Goal: Task Accomplishment & Management: Complete application form

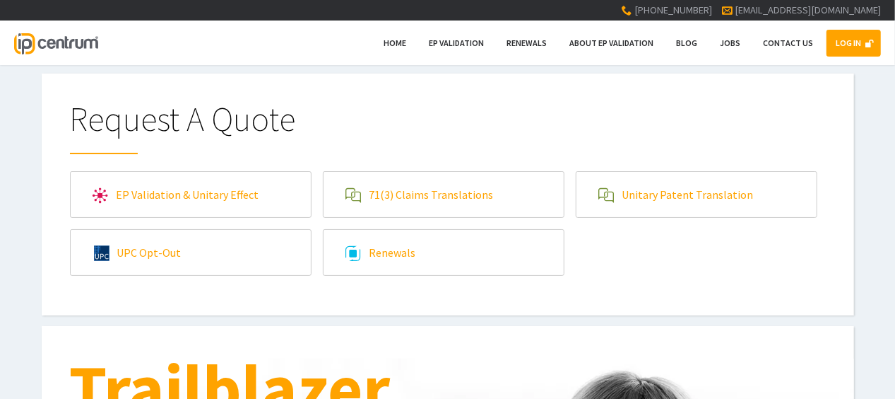
type input"] "[EMAIL_ADDRESS][DOMAIN_NAME]"
click at [844, 44] on link "LOG IN" at bounding box center [854, 43] width 54 height 27
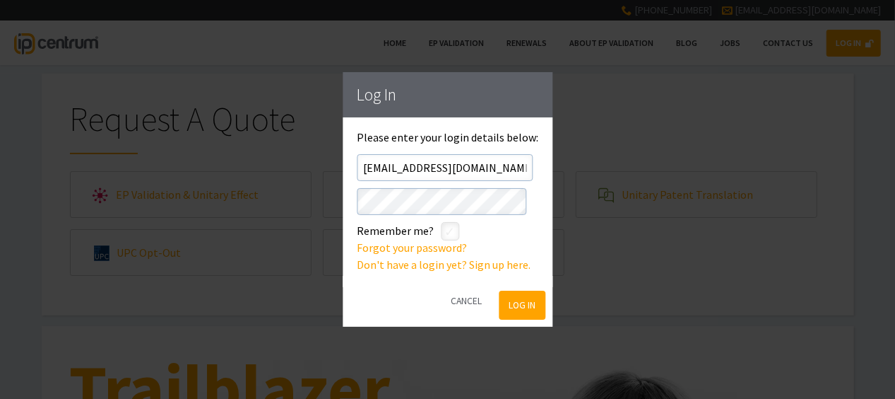
click at [531, 306] on button "Log In" at bounding box center [523, 304] width 46 height 29
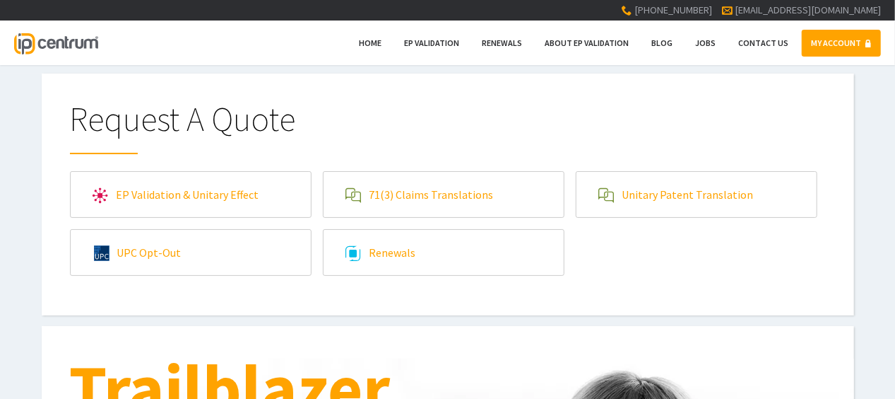
click at [841, 37] on link "MY ACCOUNT" at bounding box center [841, 43] width 79 height 27
click at [461, 184] on link "71(3) Claims Translations" at bounding box center [444, 194] width 240 height 45
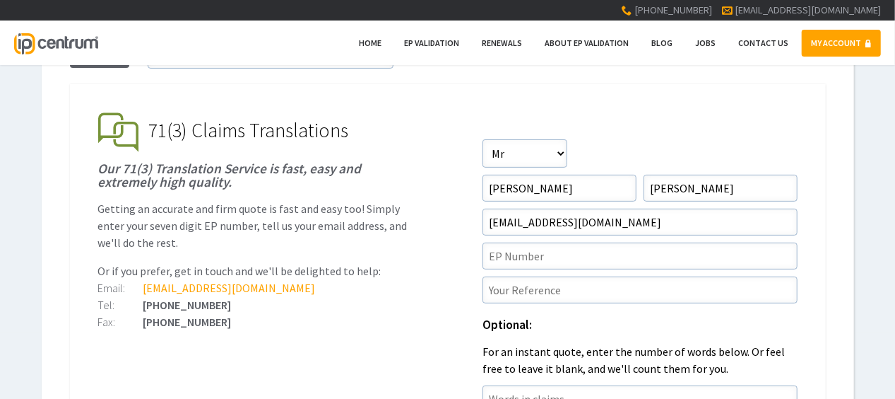
scroll to position [141, 0]
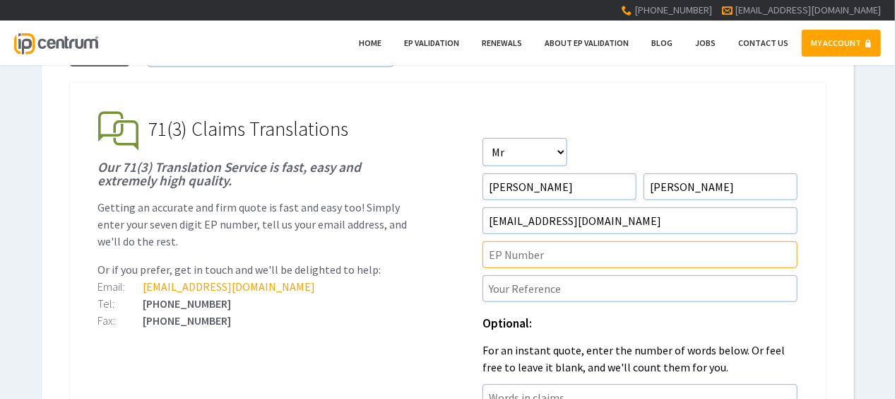
click at [531, 247] on input"] "text" at bounding box center [640, 254] width 315 height 27
paste input"] "24200095.8"
type input"] "EP24200095.8"
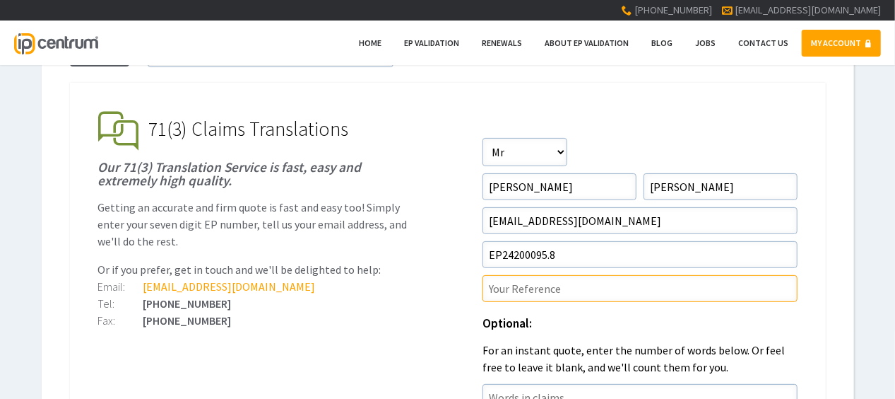
click at [572, 297] on input"] "text" at bounding box center [640, 288] width 315 height 27
paste input"] "P37454EPD1"
type input"] "P37454EPD1/MJB"
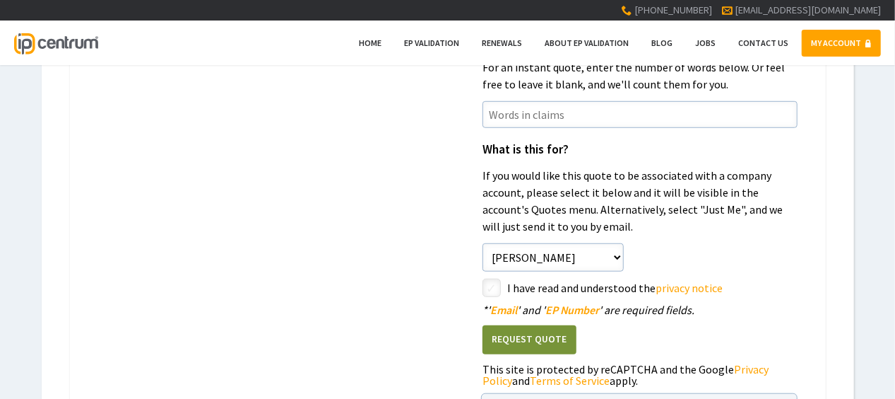
click at [490, 287] on input"] "checkbox" at bounding box center [493, 289] width 17 height 17
checkbox input"] "true"
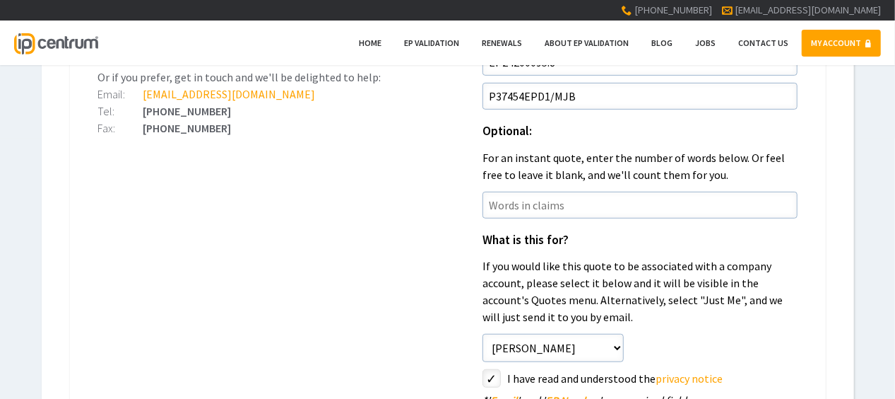
scroll to position [495, 0]
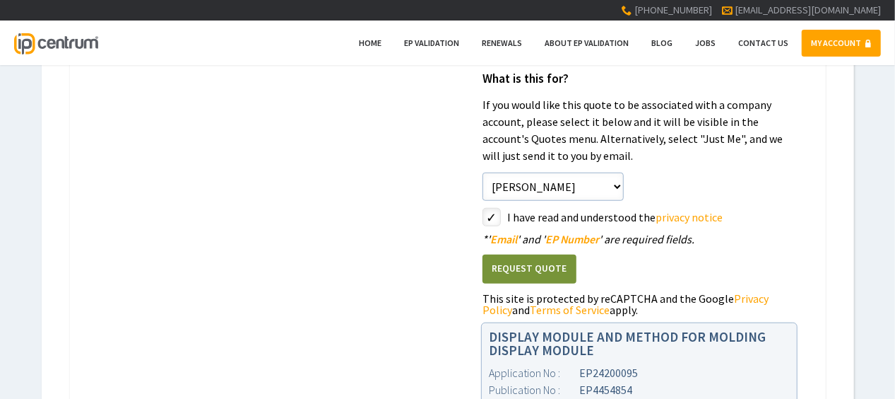
click at [553, 262] on button "Request Quote" at bounding box center [530, 268] width 94 height 29
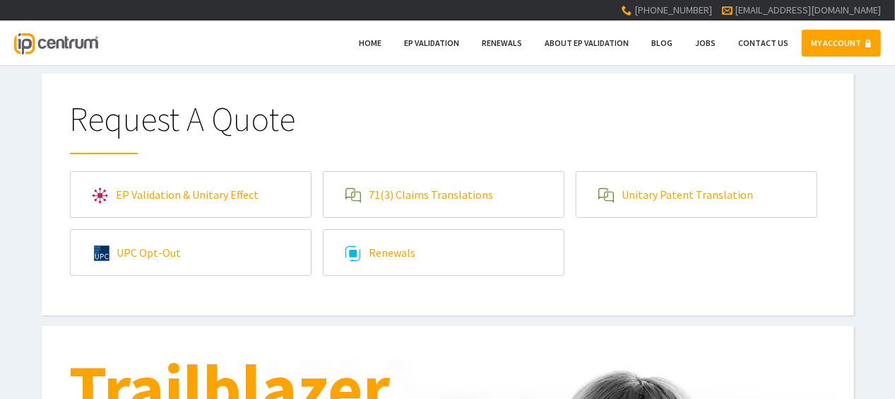
click at [367, 199] on link "71(3) Claims Translations" at bounding box center [444, 194] width 240 height 45
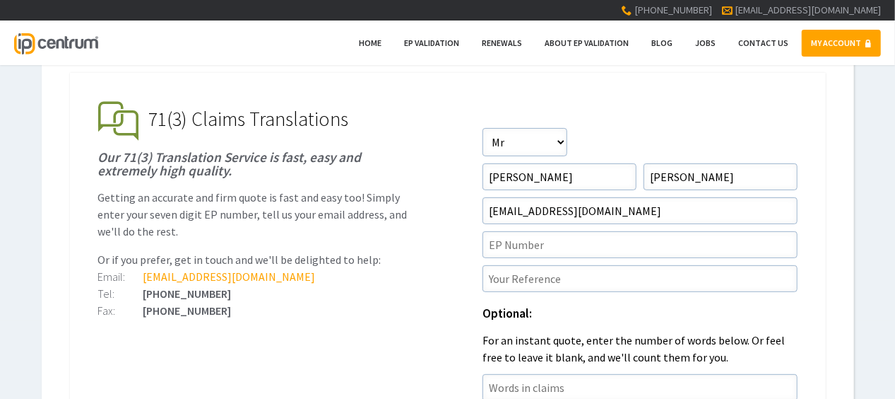
scroll to position [212, 0]
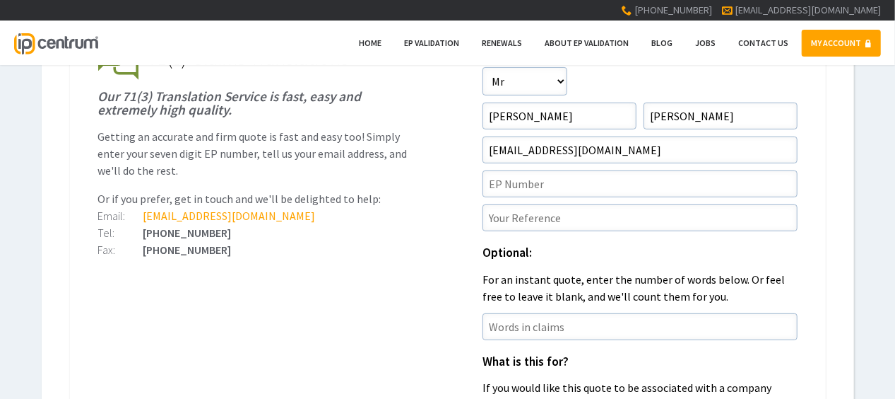
click at [626, 200] on form "Salutation Salutation Mr Mrs Miss Ms Dr Other First Name David Surname Clark Em…" at bounding box center [640, 336] width 315 height 538
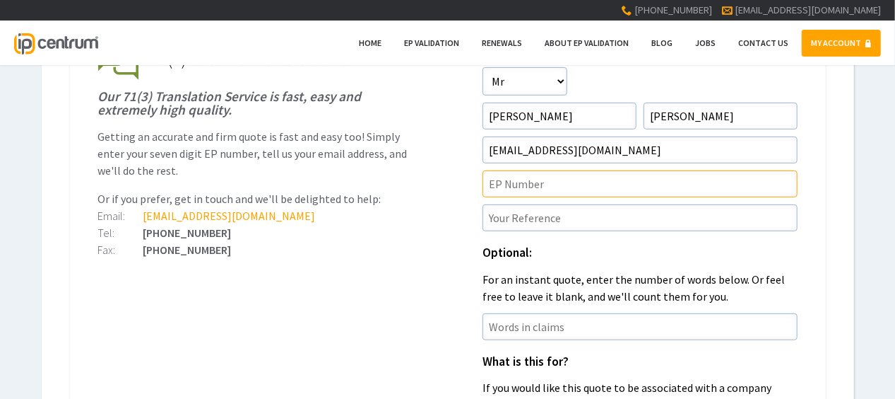
click at [619, 186] on input"] "text" at bounding box center [640, 183] width 315 height 27
paste input"] "24200098.2"
type input"] "EP24200098.2"
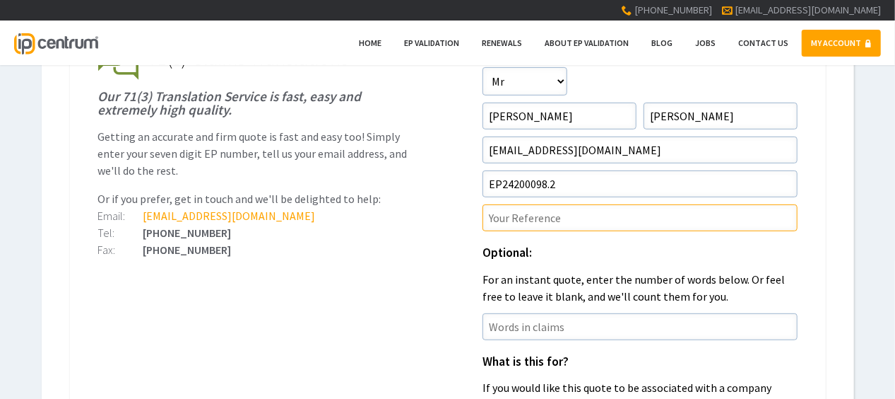
click at [519, 223] on input"] "text" at bounding box center [640, 217] width 315 height 27
paste input"] "P37454EPD2"
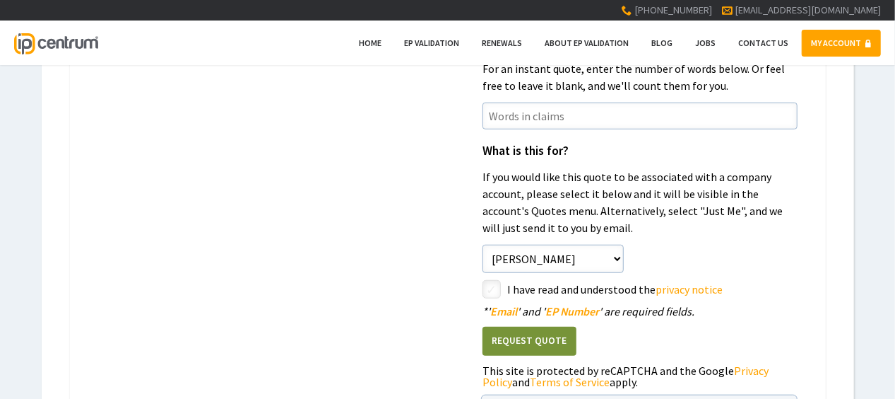
scroll to position [424, 0]
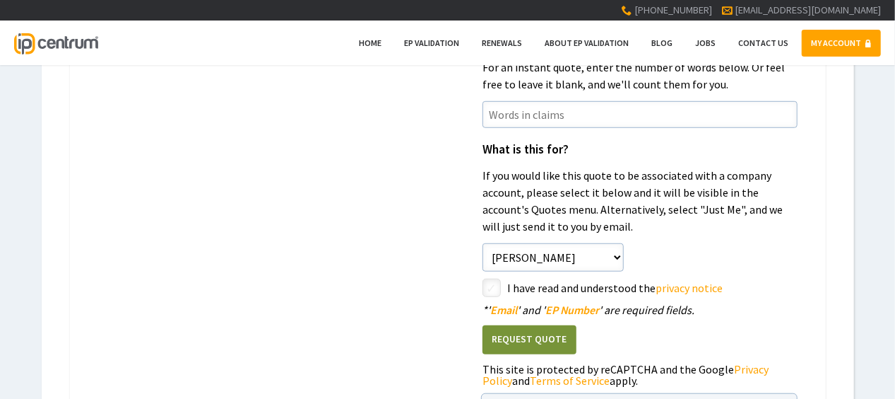
type input"] "P37454EPD2/MJB"
click at [500, 285] on input"] "checkbox" at bounding box center [493, 289] width 17 height 17
checkbox input"] "true"
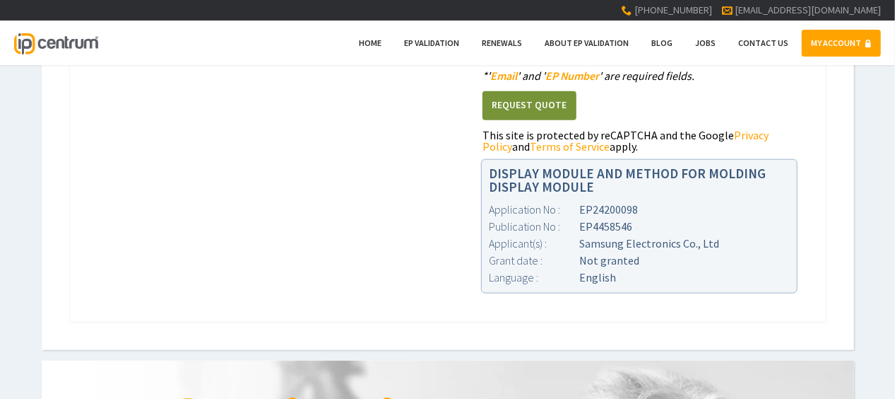
scroll to position [636, 0]
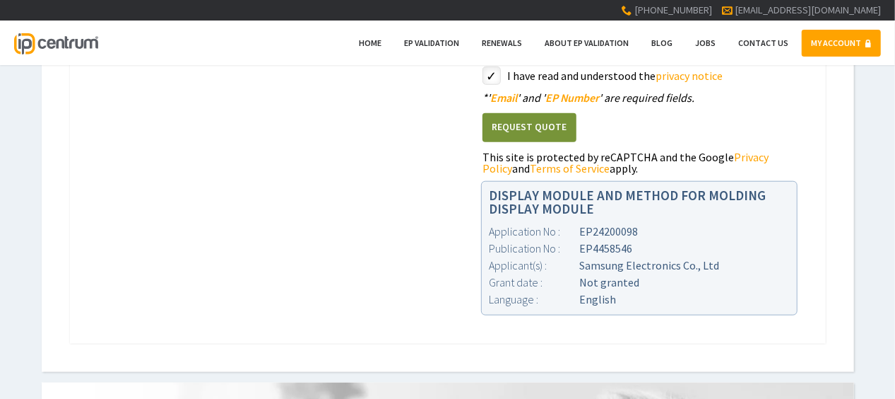
click at [519, 116] on button "Request Quote" at bounding box center [530, 127] width 94 height 29
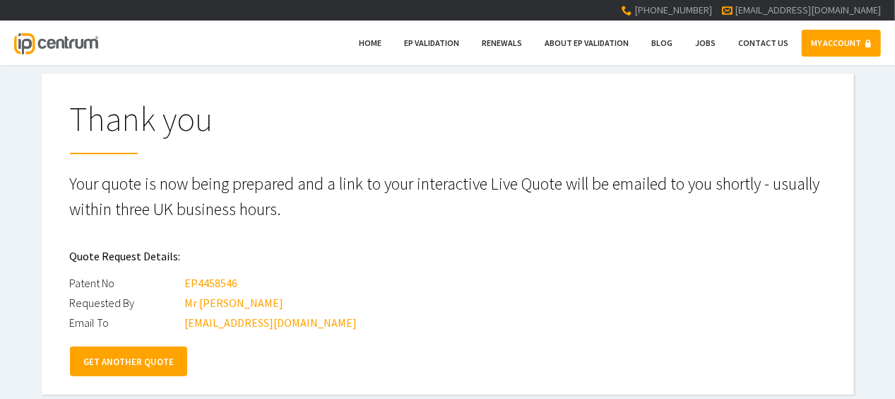
click at [110, 358] on link "GET ANOTHER QUOTE" at bounding box center [128, 361] width 117 height 30
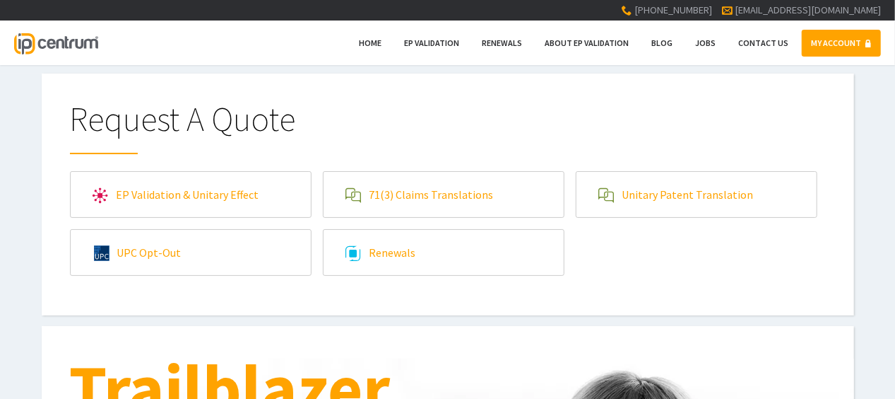
click at [415, 189] on link "71(3) Claims Translations" at bounding box center [444, 194] width 240 height 45
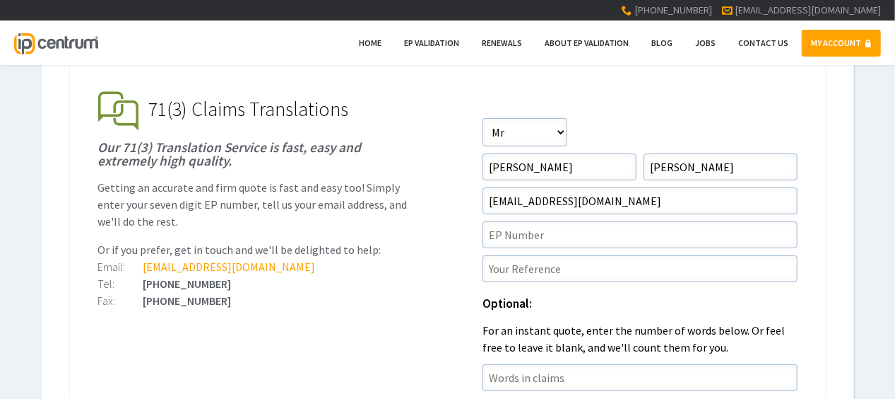
scroll to position [212, 0]
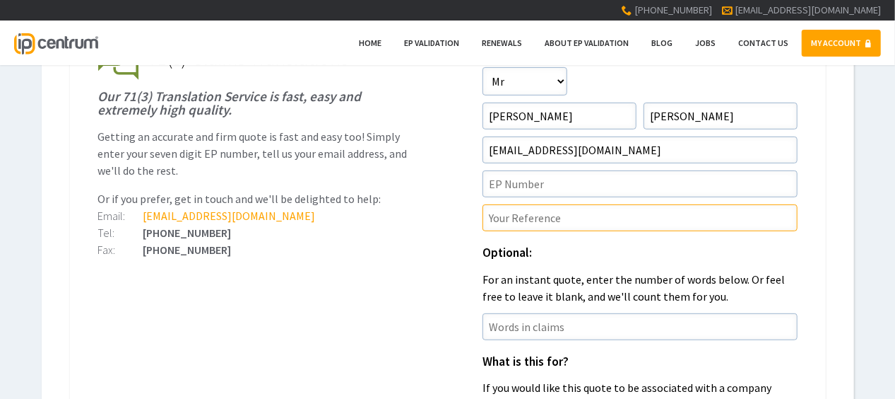
paste input"] "P37863EPN1"
type input"] "P37863EPN1/RED"
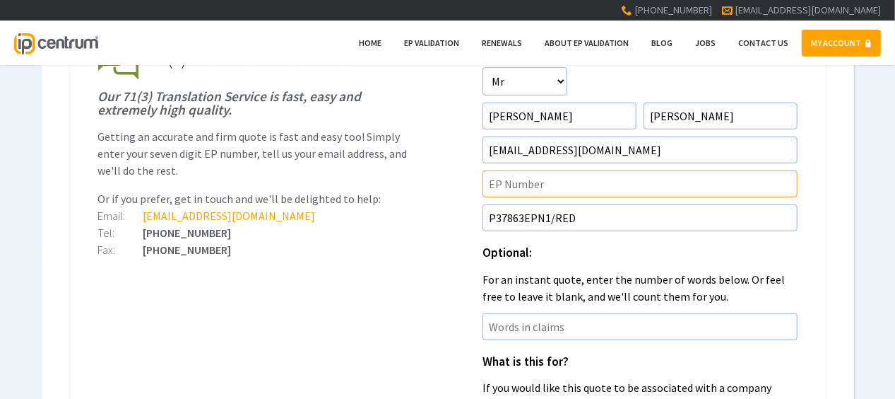
click at [579, 181] on input"] "text" at bounding box center [640, 183] width 315 height 27
paste input"] "19842333.7"
type input"] "EP19842333.7"
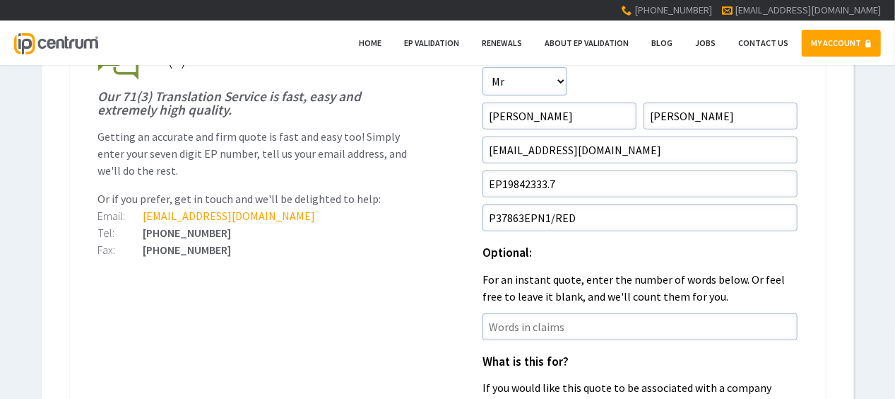
click at [247, 280] on ul "EP Validation & Unitary Effect IP Centrum makes European Patent Validation and …" at bounding box center [448, 389] width 756 height 755
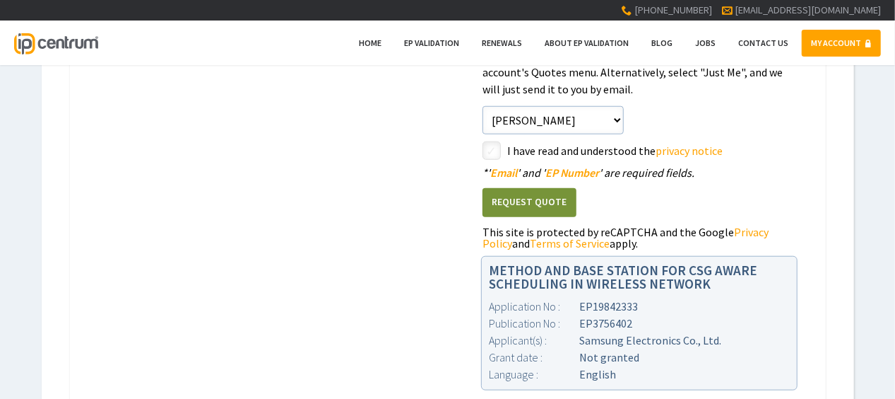
scroll to position [565, 0]
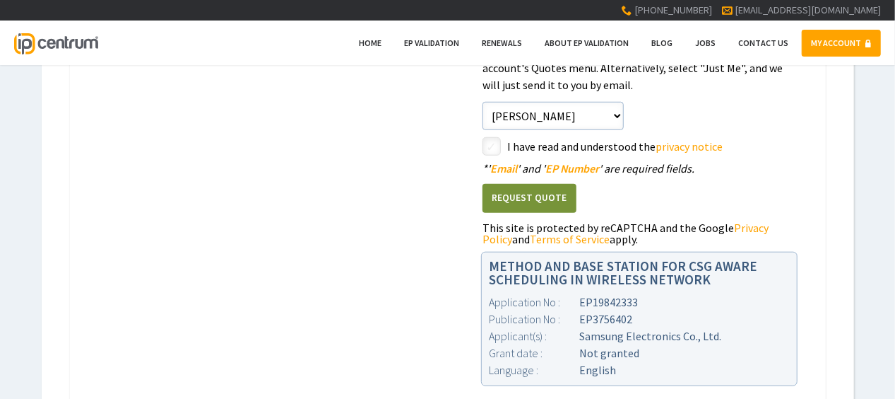
click at [488, 142] on input"] "checkbox" at bounding box center [493, 147] width 17 height 17
checkbox input"] "true"
click at [364, 201] on ul "EP Validation & Unitary Effect IP Centrum makes European Patent Validation and …" at bounding box center [448, 36] width 756 height 755
click at [570, 189] on button "Request Quote" at bounding box center [530, 198] width 94 height 29
